Goal: Task Accomplishment & Management: Use online tool/utility

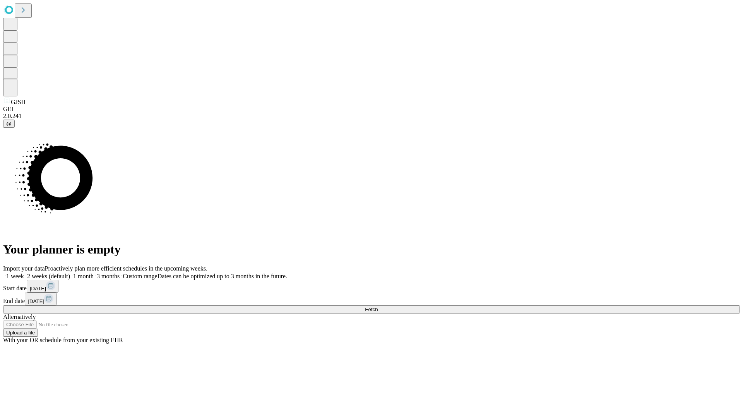
click at [378, 307] on span "Fetch" at bounding box center [371, 310] width 13 height 6
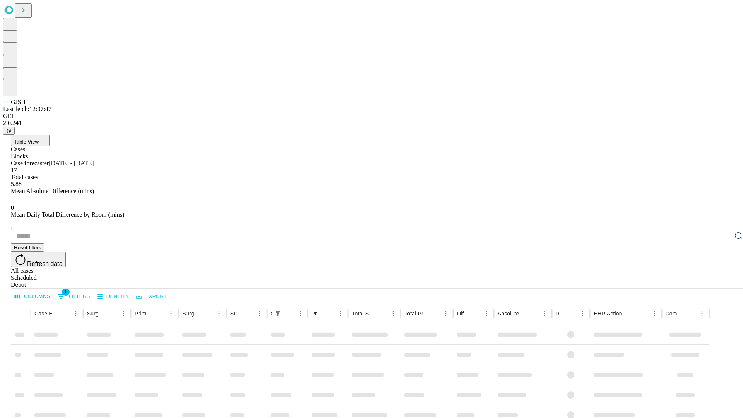
click at [39, 139] on span "Table View" at bounding box center [26, 142] width 25 height 6
